Goal: Navigation & Orientation: Find specific page/section

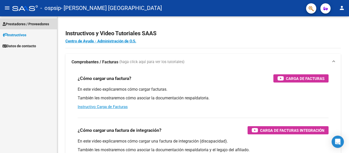
click at [40, 22] on span "Prestadores / Proveedores" at bounding box center [26, 24] width 46 height 6
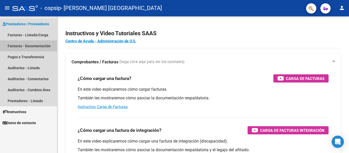
click at [36, 42] on link "Facturas - Documentación" at bounding box center [28, 45] width 57 height 11
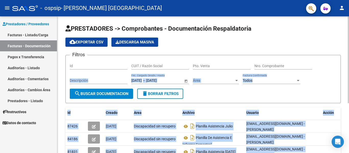
drag, startPoint x: 347, startPoint y: 59, endPoint x: 348, endPoint y: 67, distance: 8.0
click at [348, 67] on div "PRESTADORES -> Comprobantes - Documentación Respaldatoria cloud_download Export…" at bounding box center [203, 121] width 293 height 211
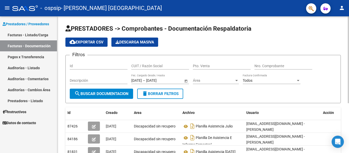
click at [317, 28] on h1 "PRESTADORES -> Comprobantes - Documentación Respaldatoria" at bounding box center [202, 29] width 275 height 9
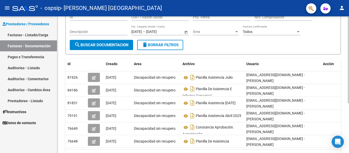
scroll to position [49, 0]
click at [348, 88] on div at bounding box center [347, 92] width 1 height 87
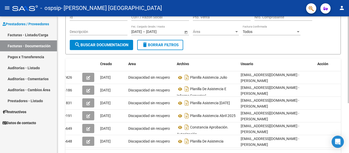
scroll to position [0, 0]
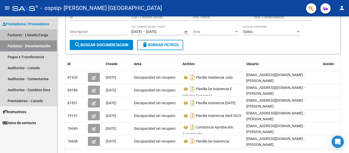
click at [41, 33] on link "Facturas - Listado/Carga" at bounding box center [28, 34] width 57 height 11
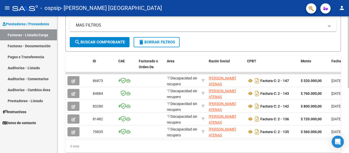
scroll to position [106, 0]
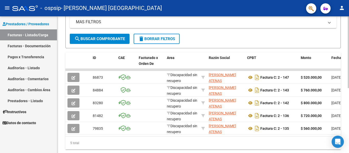
click at [348, 82] on div at bounding box center [347, 110] width 1 height 72
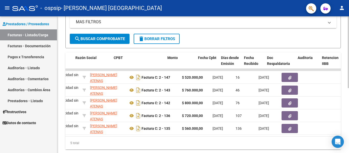
scroll to position [0, 134]
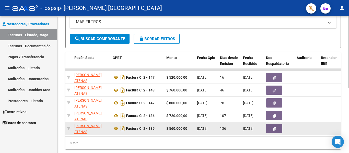
click at [167, 128] on strong "$ 560.000,00" at bounding box center [176, 128] width 21 height 4
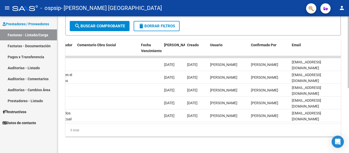
scroll to position [123, 0]
click at [348, 97] on div at bounding box center [347, 117] width 1 height 72
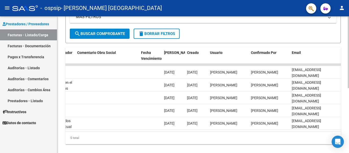
scroll to position [112, 0]
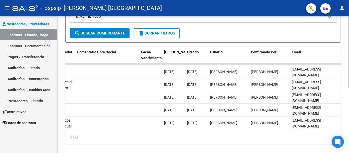
click at [347, 84] on div "Video tutorial PRESTADORES -> Listado de CPBTs Emitidos por Prestadores / Prove…" at bounding box center [203, 32] width 293 height 256
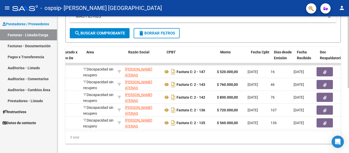
scroll to position [0, 0]
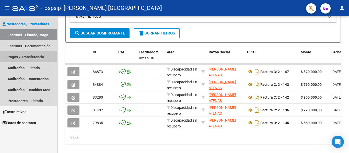
click at [19, 57] on link "Pagos x Transferencia" at bounding box center [28, 56] width 57 height 11
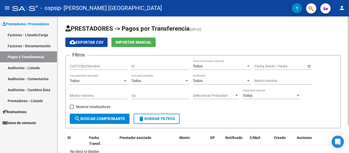
scroll to position [34, 0]
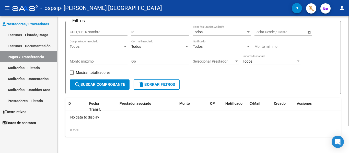
click at [348, 57] on div at bounding box center [347, 98] width 1 height 109
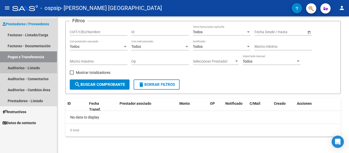
click at [14, 69] on link "Auditorías - Listado" at bounding box center [28, 67] width 57 height 11
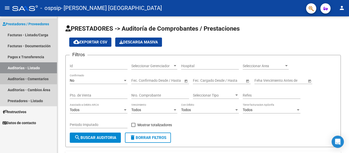
click at [30, 78] on link "Auditorías - Comentarios" at bounding box center [28, 78] width 57 height 11
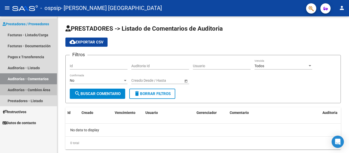
click at [32, 84] on link "Auditorías - Cambios Área" at bounding box center [28, 89] width 57 height 11
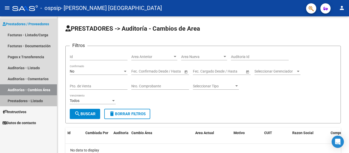
click at [36, 100] on link "Prestadores - Listado" at bounding box center [28, 100] width 57 height 11
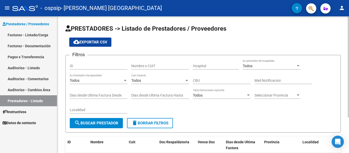
scroll to position [48, 0]
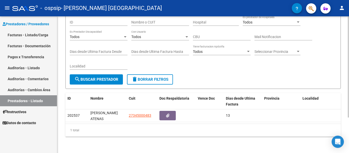
click at [348, 62] on div at bounding box center [347, 102] width 1 height 101
